Goal: Task Accomplishment & Management: Manage account settings

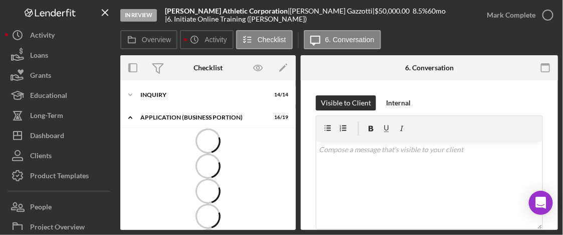
scroll to position [23, 0]
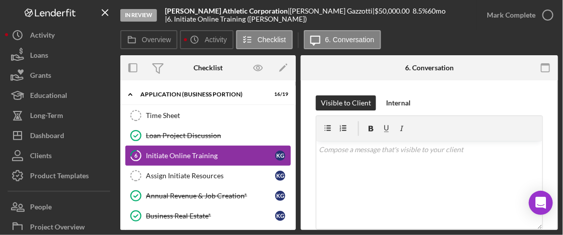
click at [226, 151] on div "Initiate Online Training" at bounding box center [210, 155] width 129 height 8
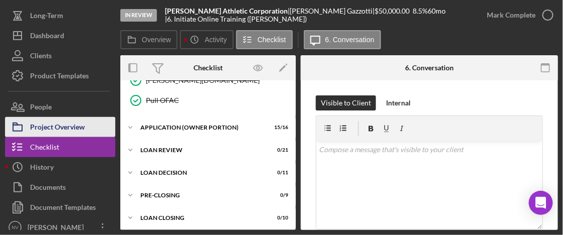
scroll to position [107, 0]
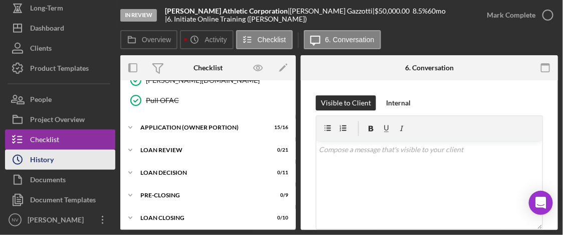
click at [37, 158] on div "History" at bounding box center [42, 160] width 24 height 23
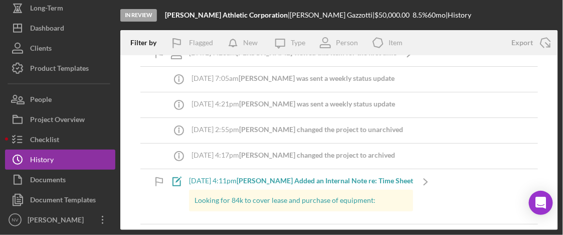
scroll to position [100, 0]
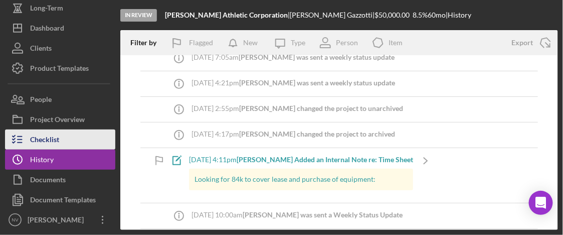
click at [55, 141] on div "Checklist" at bounding box center [44, 140] width 29 height 23
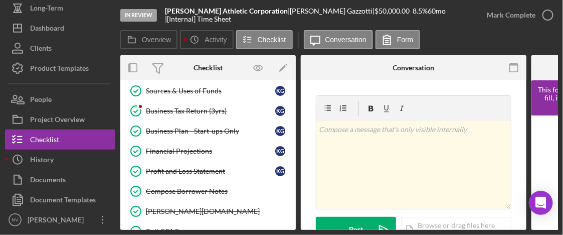
scroll to position [250, 0]
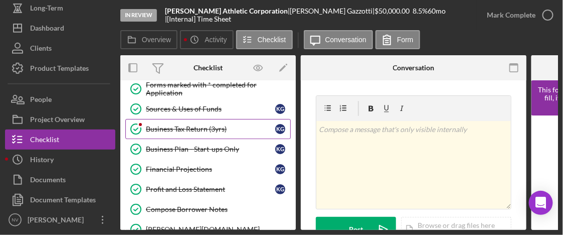
click at [195, 129] on div "Business Tax Return (3yrs)" at bounding box center [210, 129] width 129 height 8
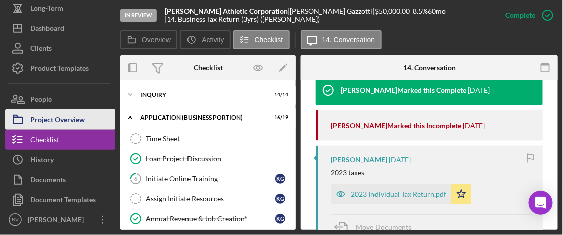
click at [48, 119] on div "Project Overview" at bounding box center [57, 120] width 55 height 23
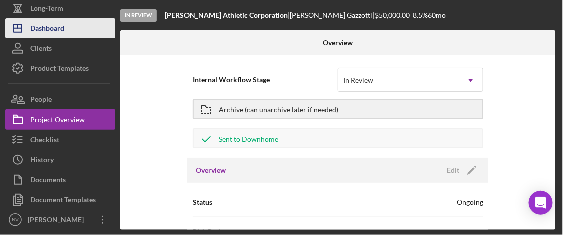
click at [50, 31] on div "Dashboard" at bounding box center [47, 29] width 34 height 23
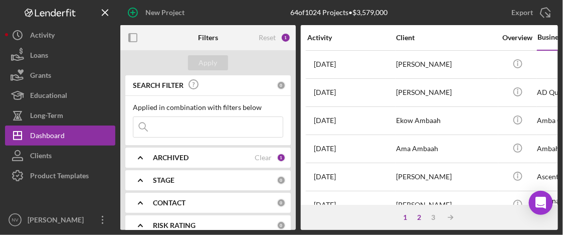
click at [421, 215] on div "2" at bounding box center [420, 217] width 14 height 8
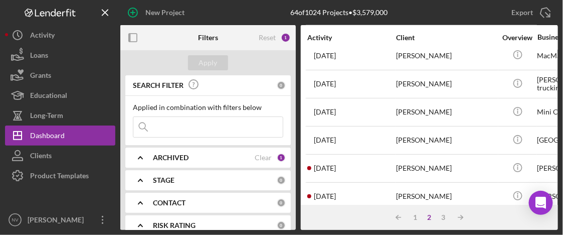
scroll to position [301, 0]
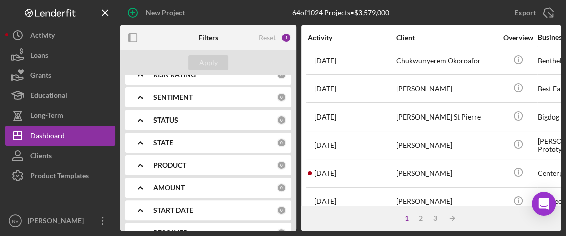
scroll to position [200, 0]
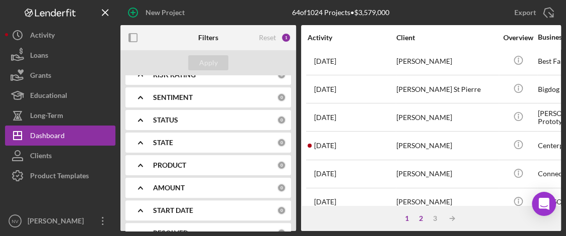
click at [420, 217] on div "2" at bounding box center [421, 218] width 14 height 8
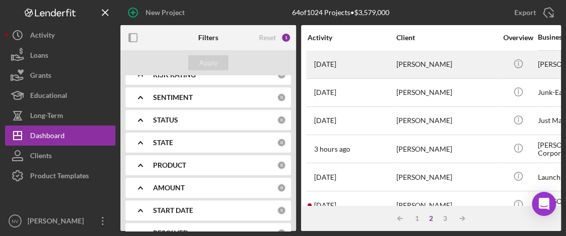
scroll to position [100, 0]
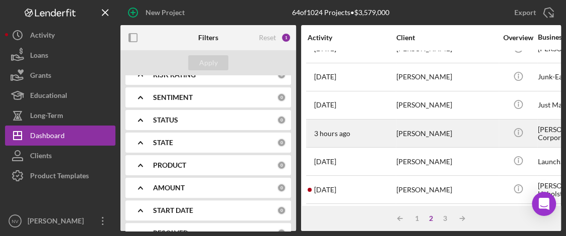
click at [451, 138] on div "[PERSON_NAME]" at bounding box center [446, 133] width 100 height 27
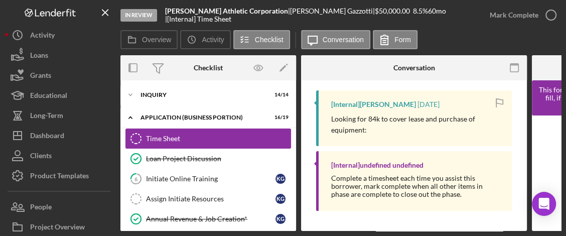
scroll to position [50, 0]
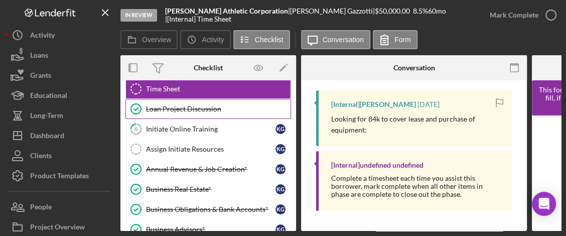
click at [198, 110] on div "Loan Project Discussion" at bounding box center [218, 109] width 144 height 8
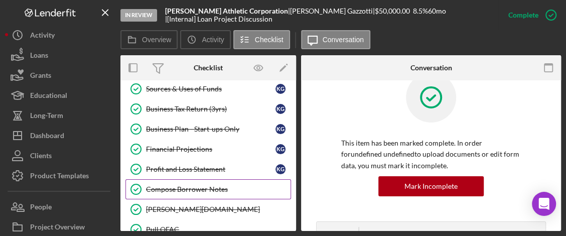
scroll to position [301, 0]
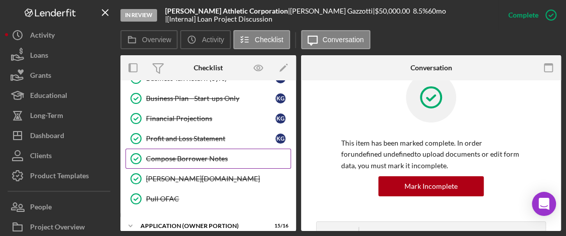
drag, startPoint x: 337, startPoint y: 130, endPoint x: 219, endPoint y: 158, distance: 121.0
drag, startPoint x: 219, startPoint y: 158, endPoint x: 193, endPoint y: 156, distance: 26.6
click at [193, 156] on div "Compose Borrower Notes" at bounding box center [218, 158] width 144 height 8
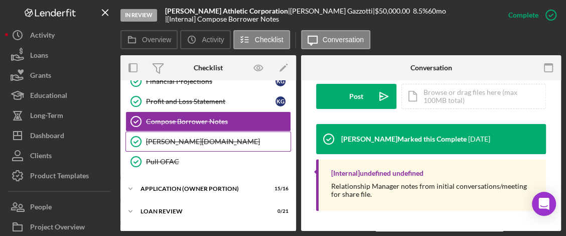
scroll to position [398, 0]
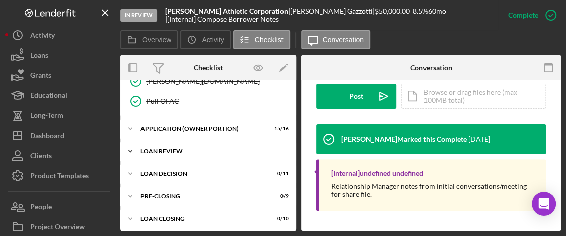
drag, startPoint x: 417, startPoint y: 170, endPoint x: 169, endPoint y: 148, distance: 249.7
click at [550, 161] on div "This item has been marked complete. In order for undefined undefined to upload …" at bounding box center [431, 14] width 260 height 432
